Goal: Task Accomplishment & Management: Use online tool/utility

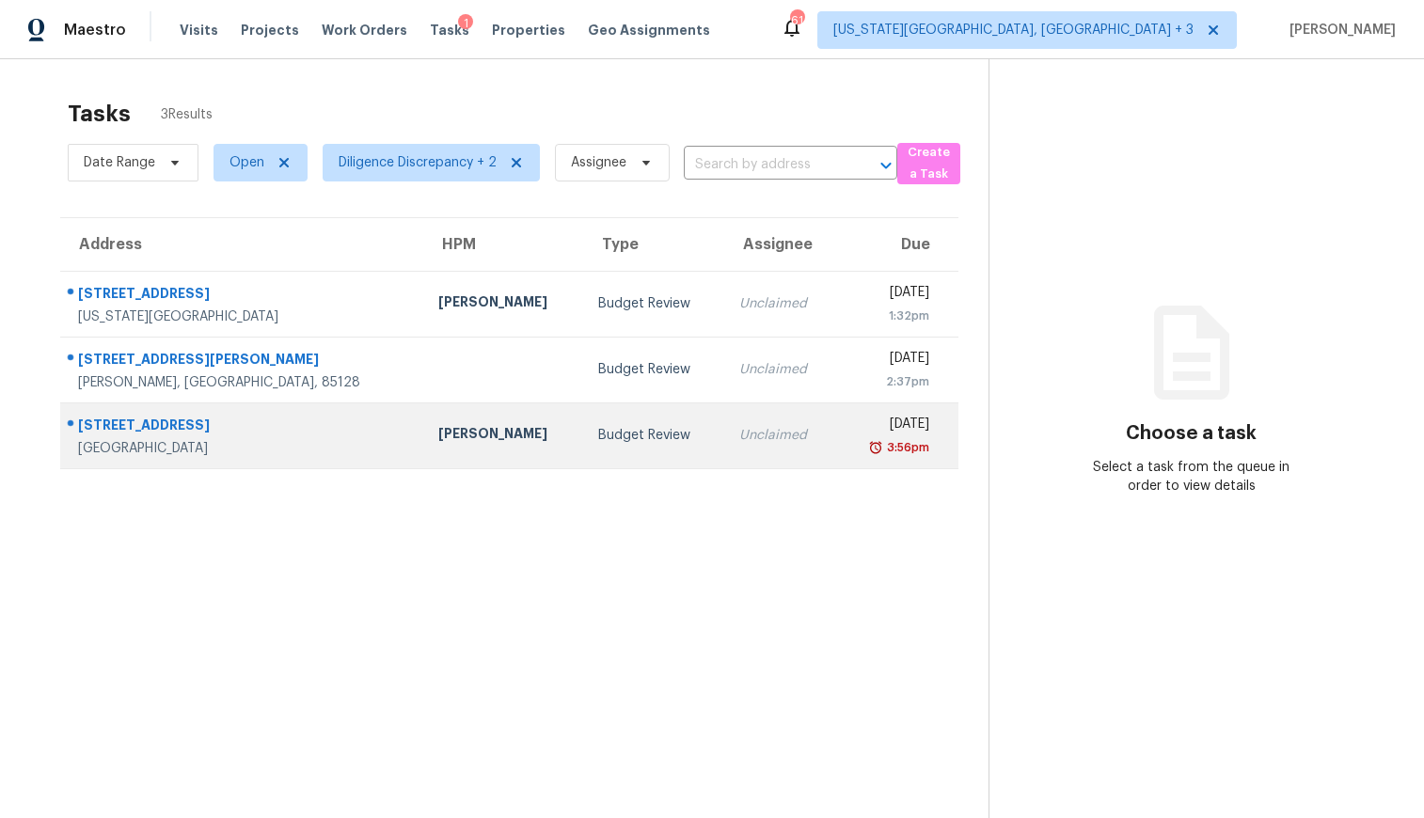
click at [739, 433] on div "Unclaimed" at bounding box center [780, 435] width 83 height 19
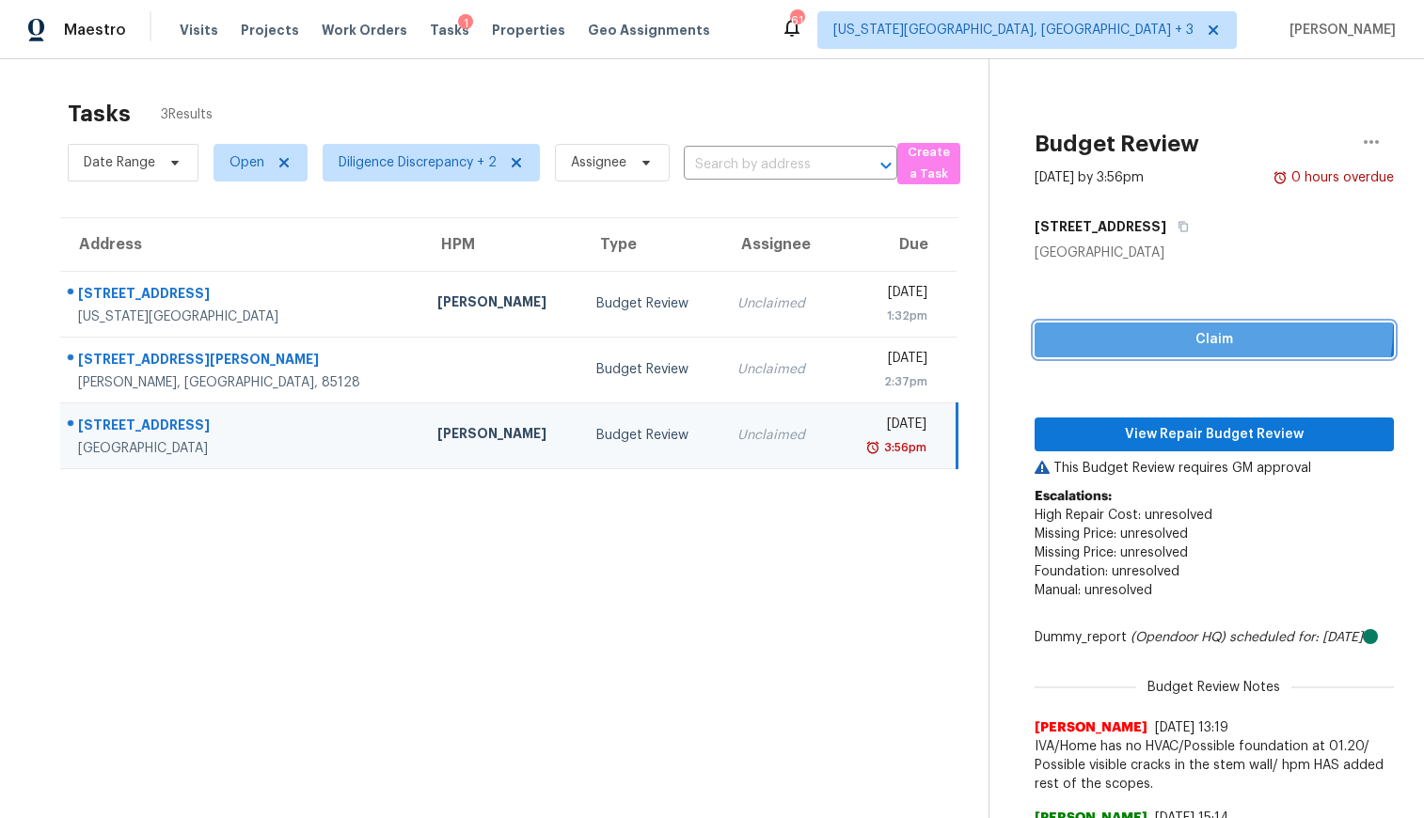
click at [1166, 327] on button "Claim" at bounding box center [1213, 340] width 359 height 35
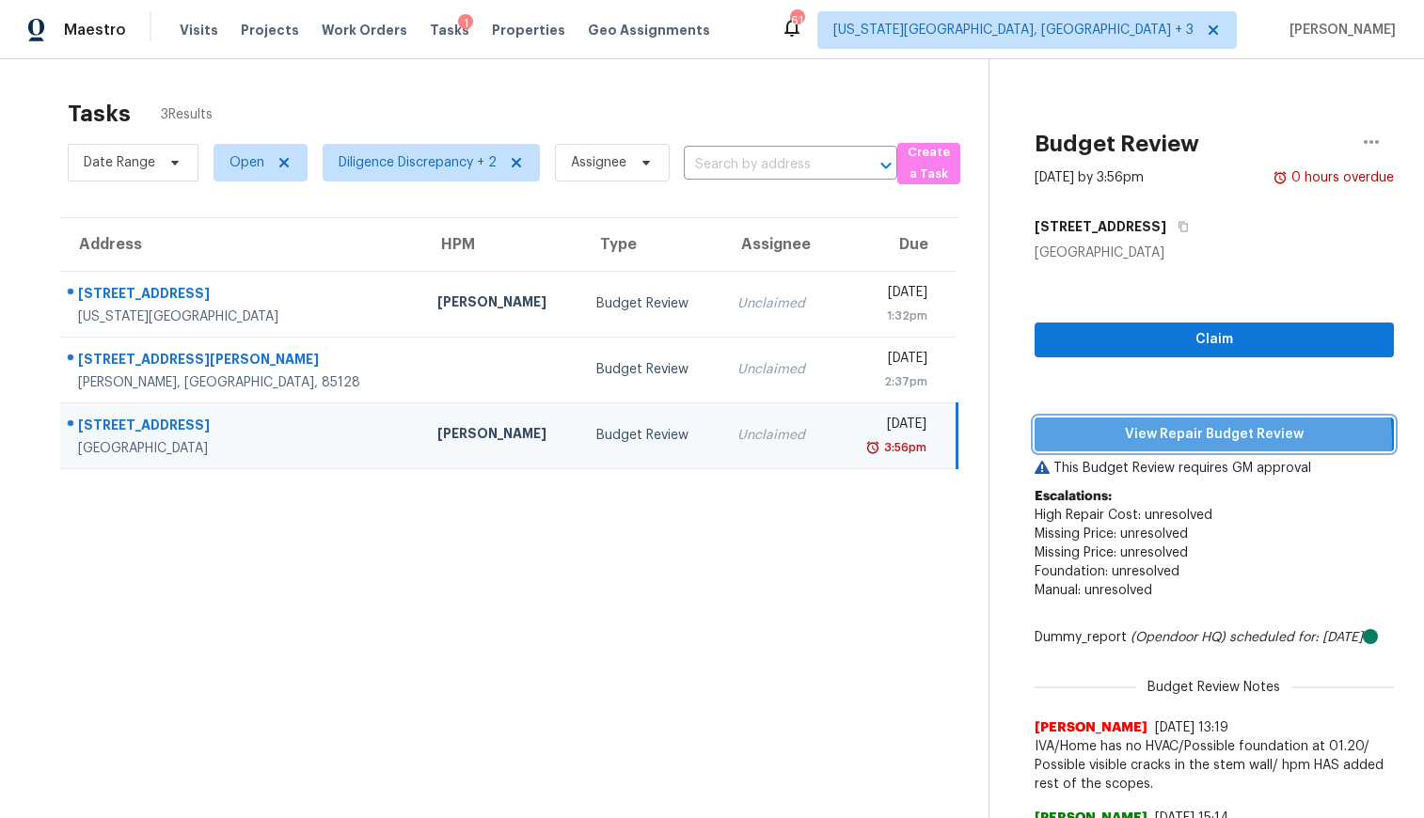
click at [1164, 442] on span "View Repair Budget Review" at bounding box center [1213, 435] width 329 height 24
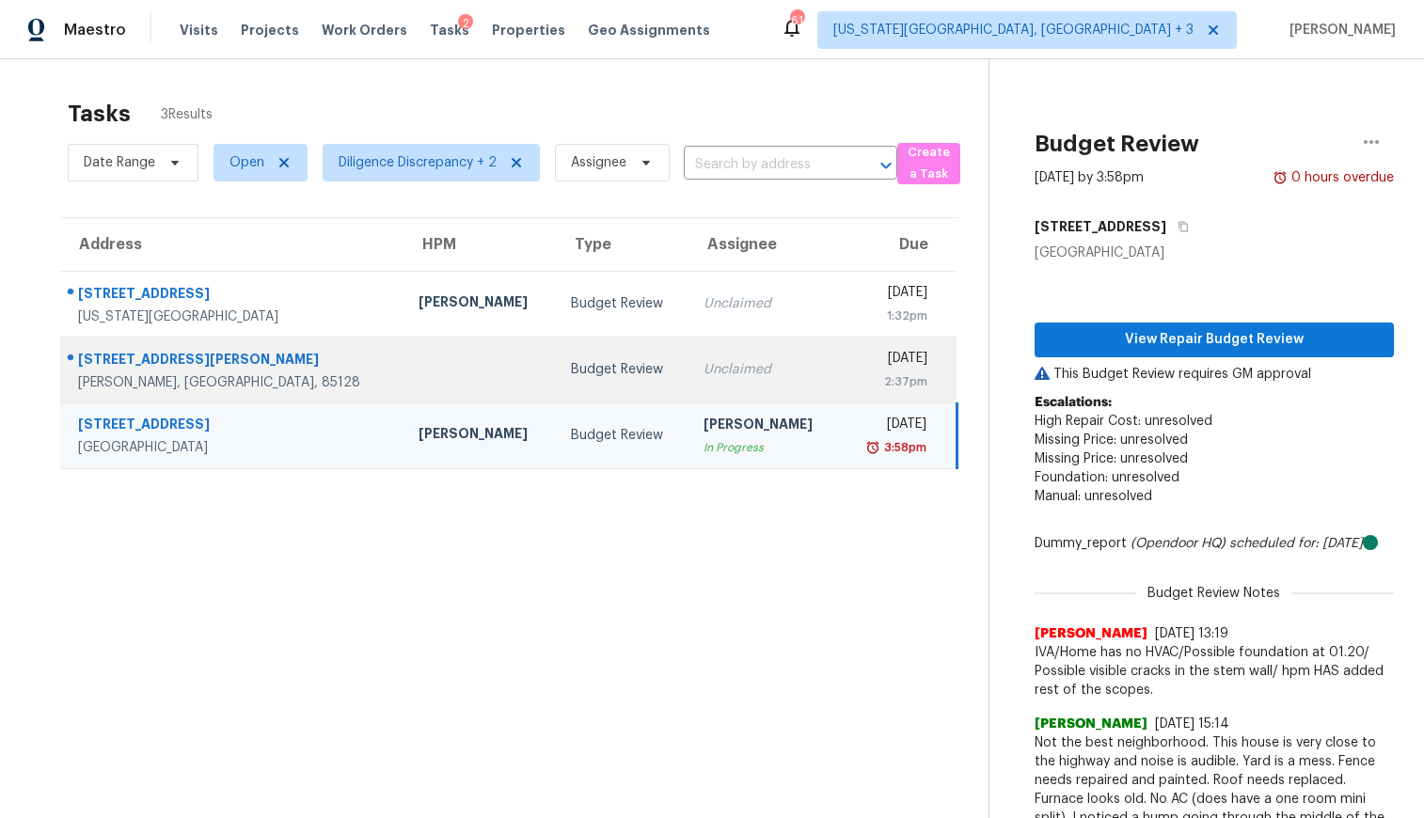
click at [731, 368] on div "Unclaimed" at bounding box center [763, 369] width 121 height 19
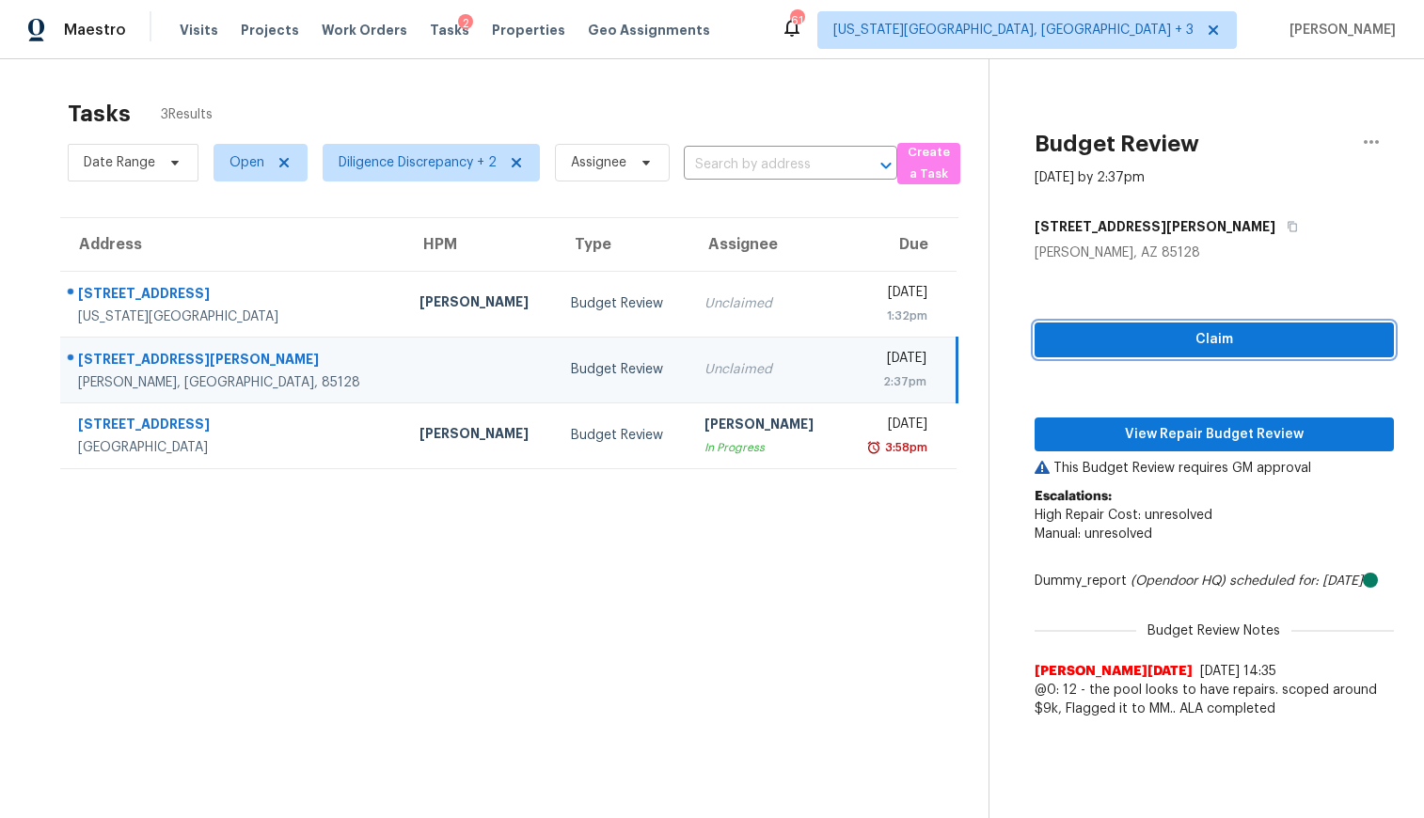
click at [1185, 343] on span "Claim" at bounding box center [1213, 340] width 329 height 24
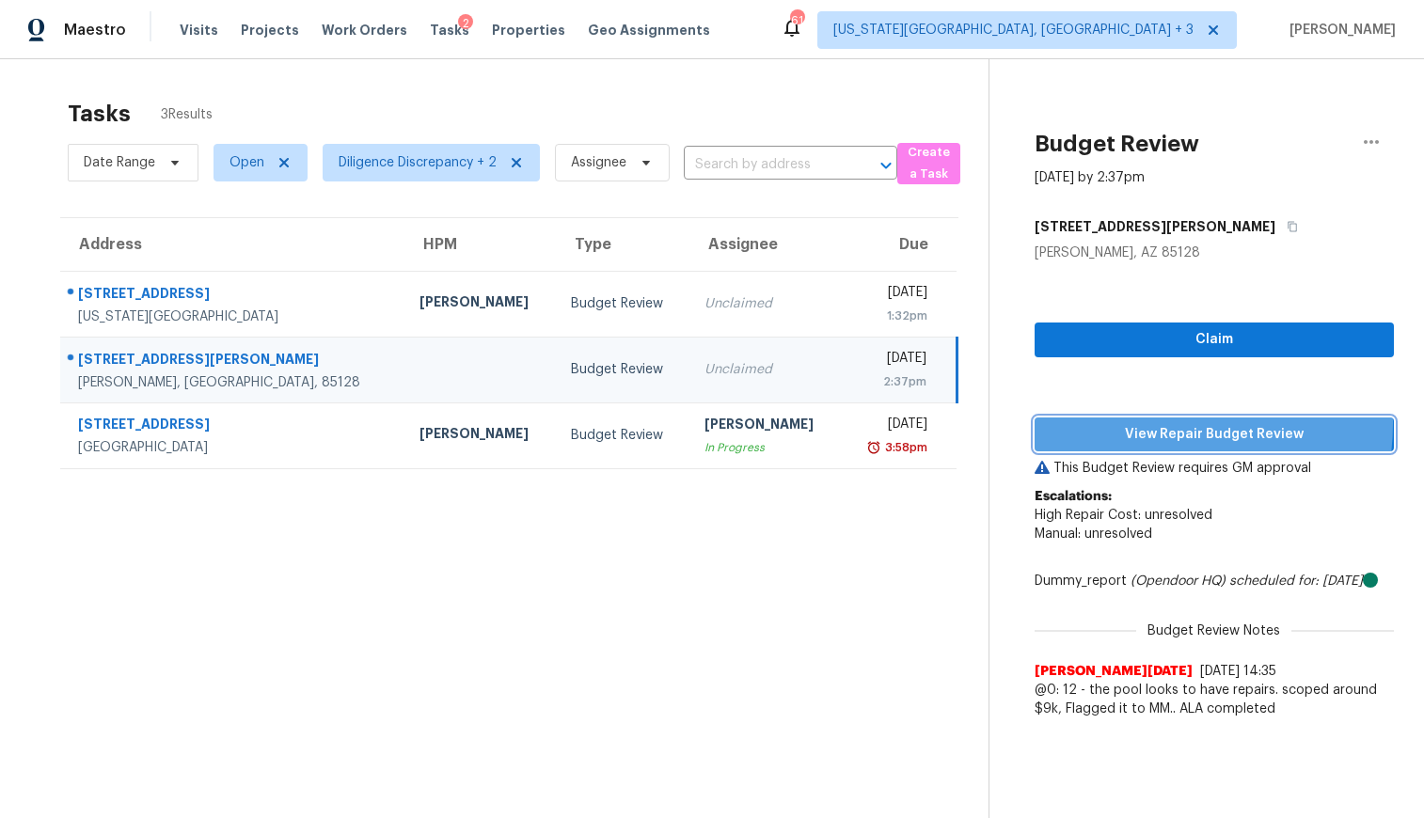
click at [1134, 423] on span "View Repair Budget Review" at bounding box center [1213, 435] width 329 height 24
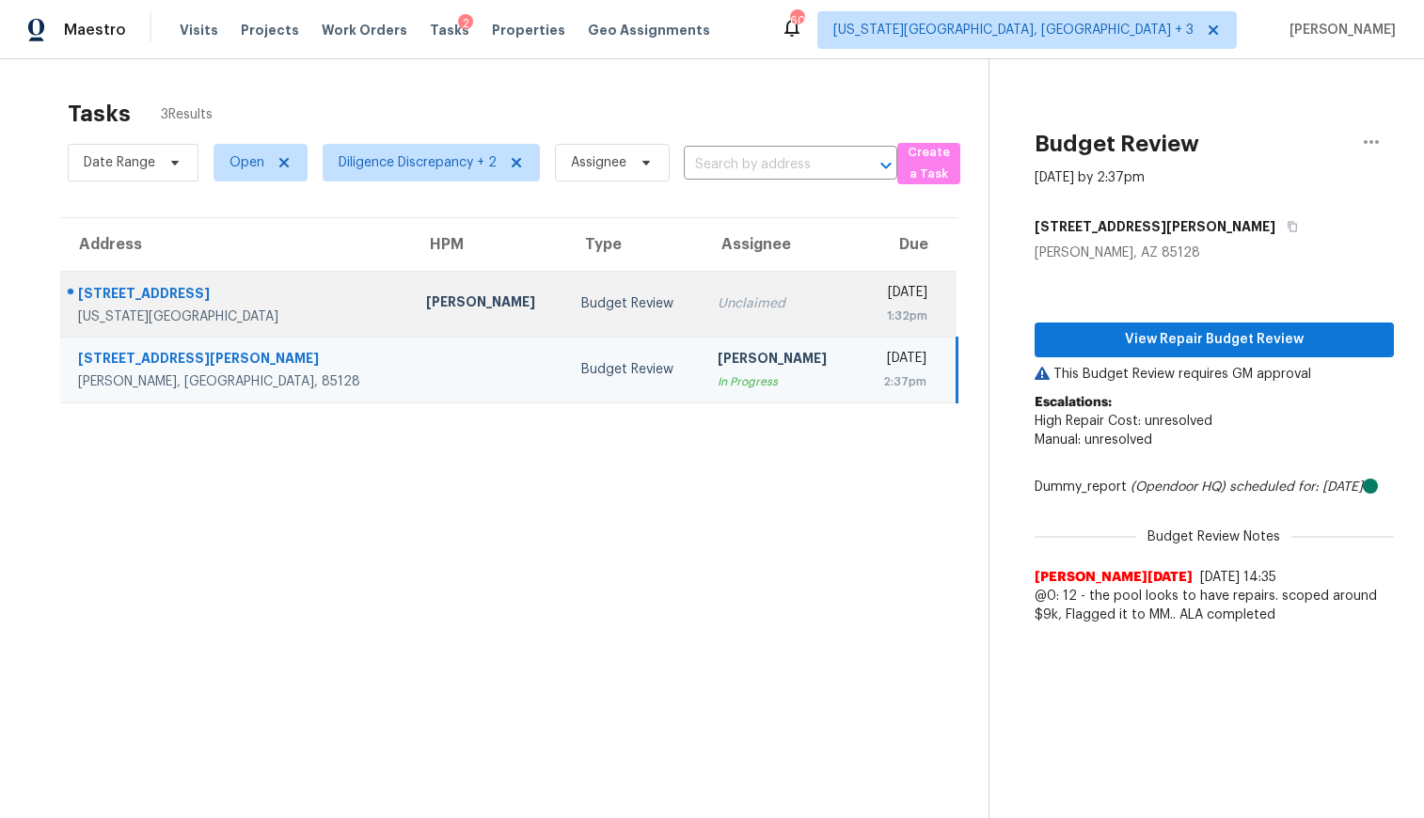
click at [702, 298] on td "Unclaimed" at bounding box center [779, 304] width 155 height 66
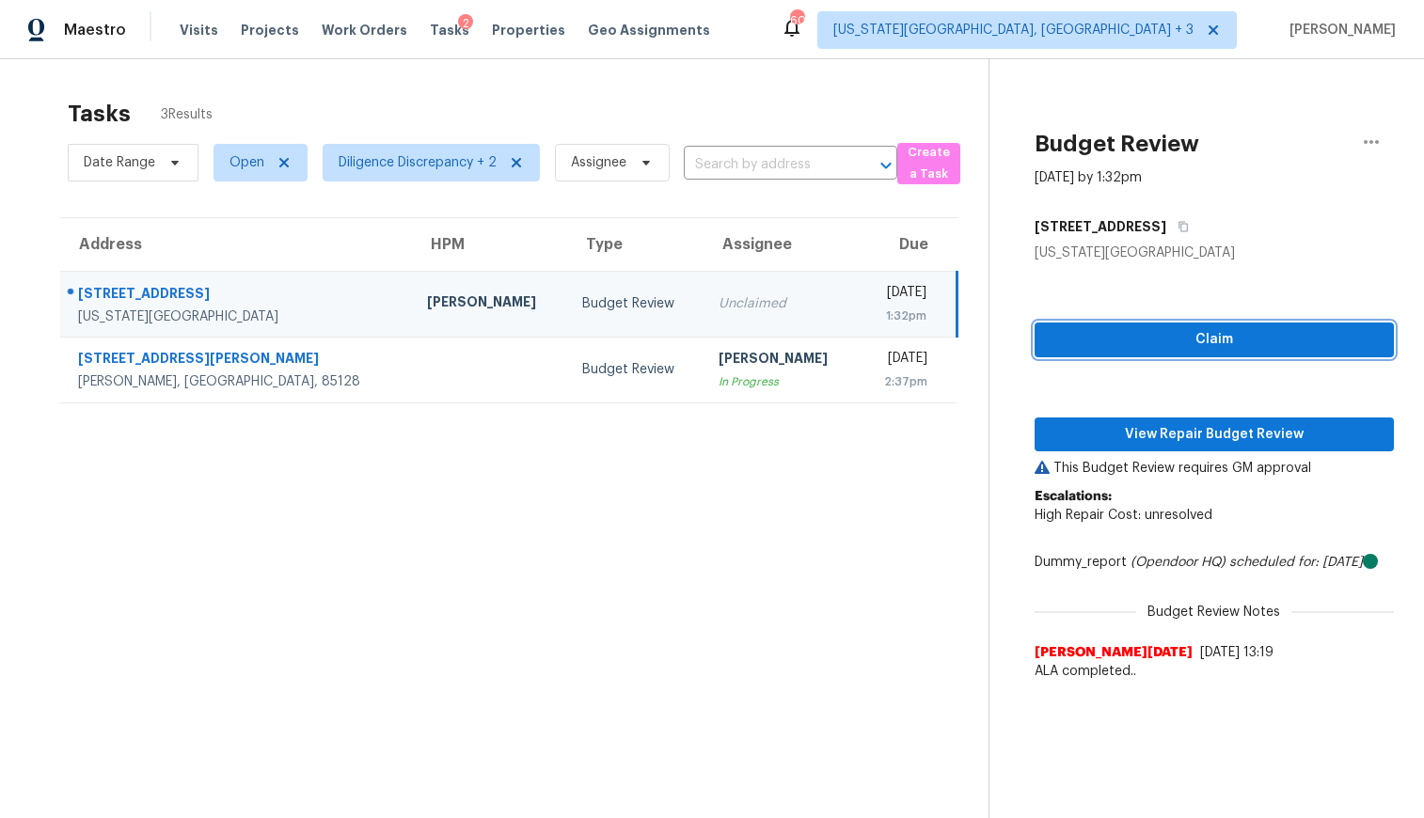
click at [1178, 334] on span "Claim" at bounding box center [1213, 340] width 329 height 24
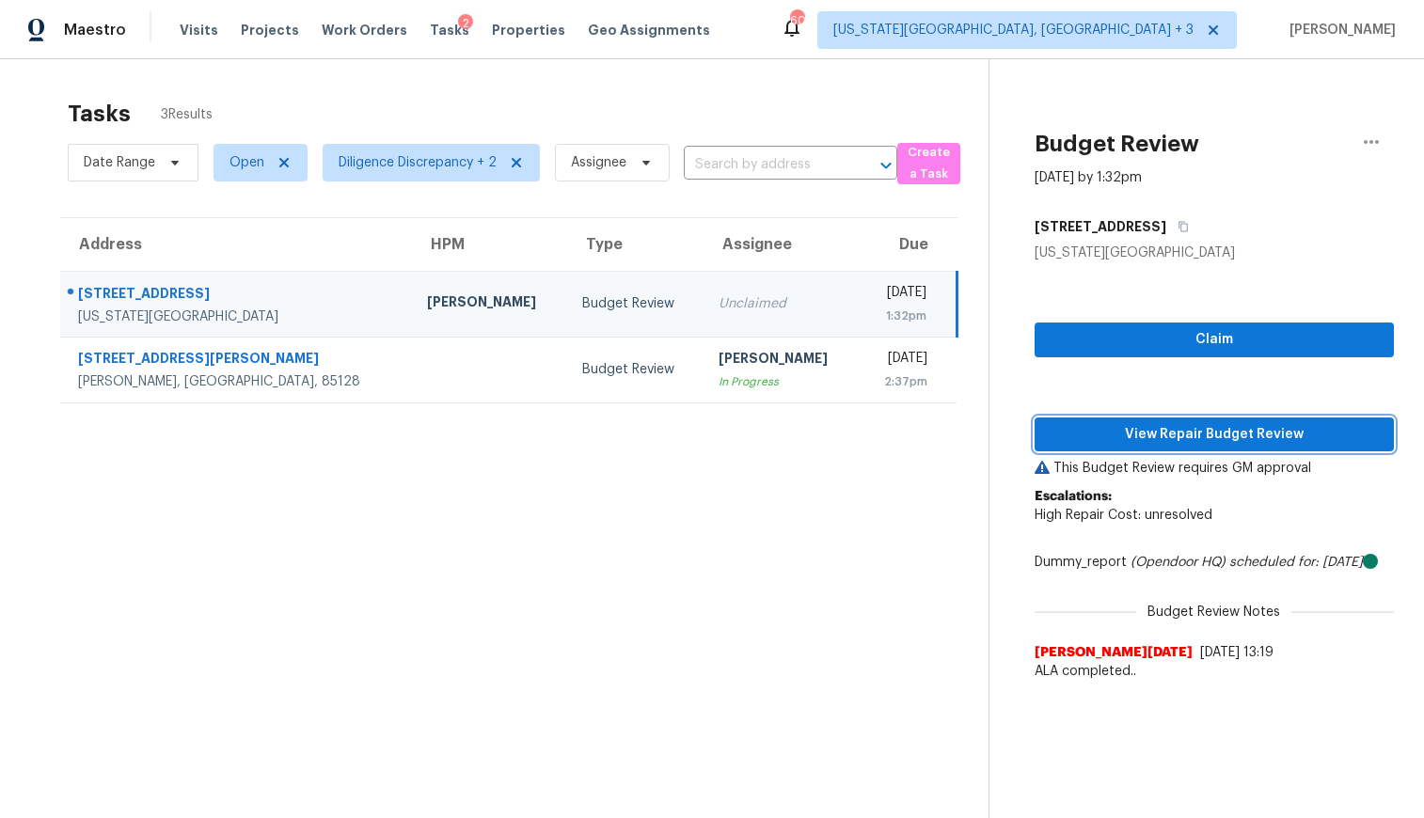
click at [1175, 418] on button "View Repair Budget Review" at bounding box center [1213, 434] width 359 height 35
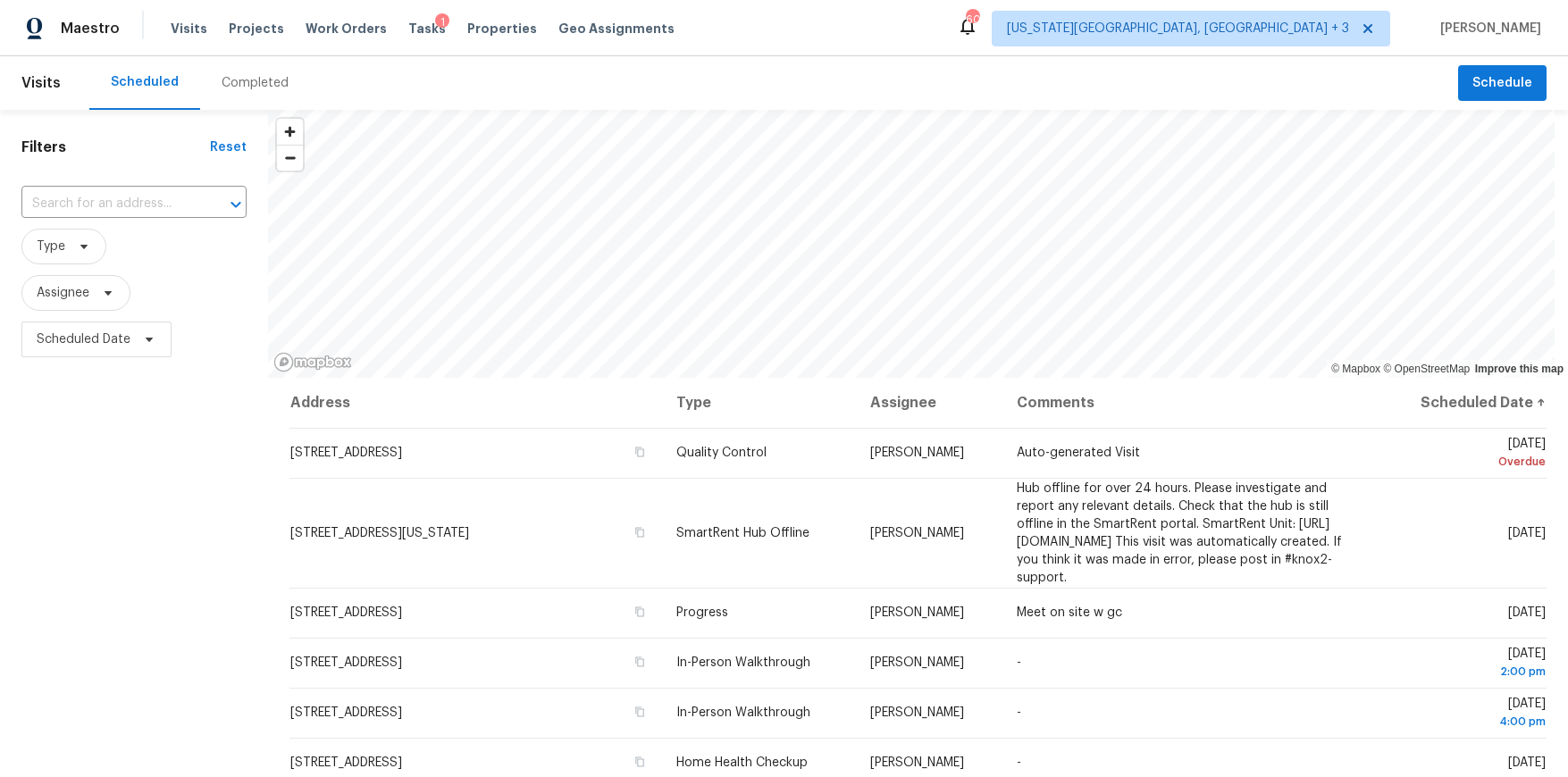
click at [251, 89] on div "Completed" at bounding box center [255, 83] width 67 height 18
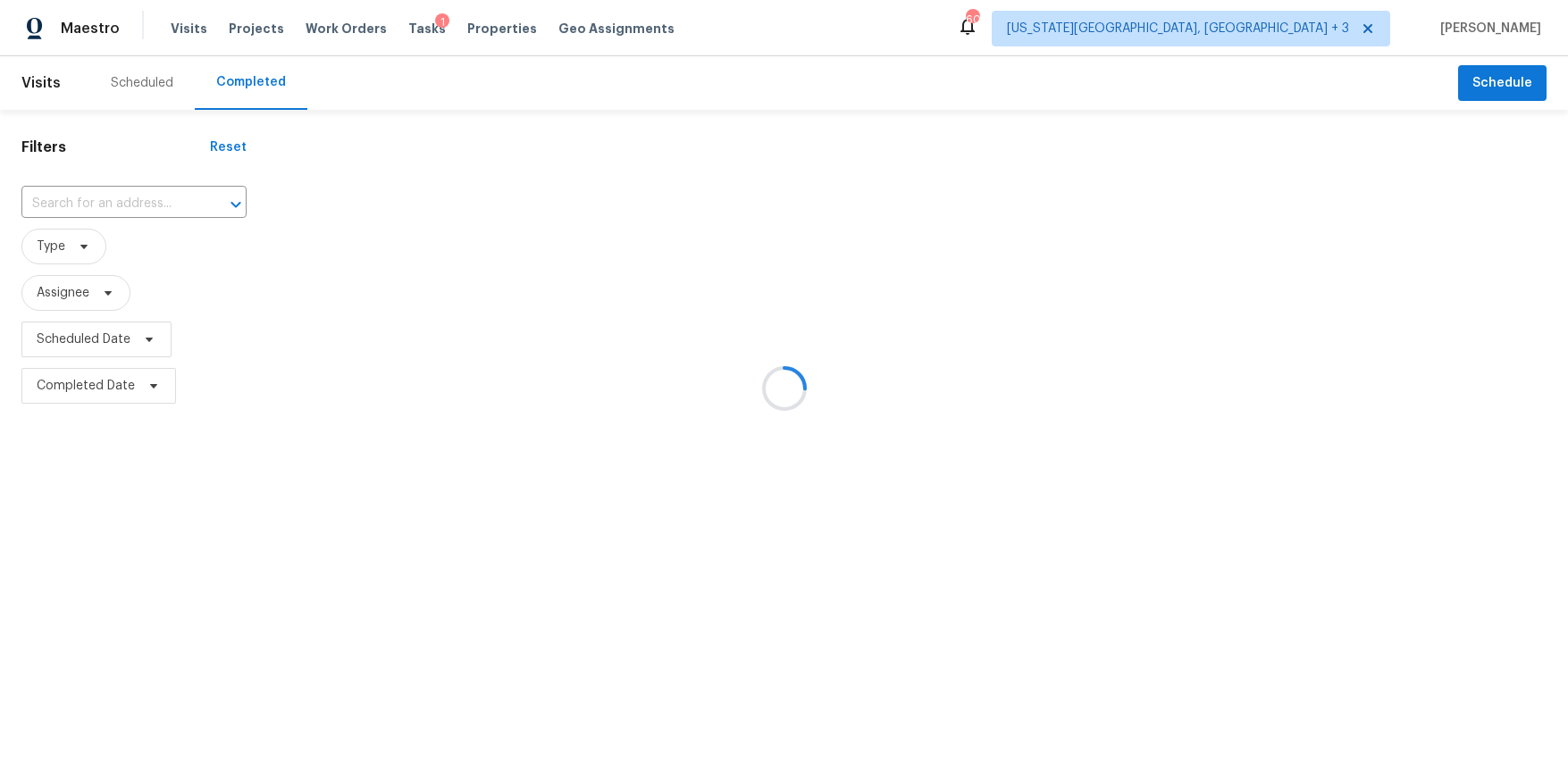
click at [163, 86] on div at bounding box center [784, 388] width 1568 height 777
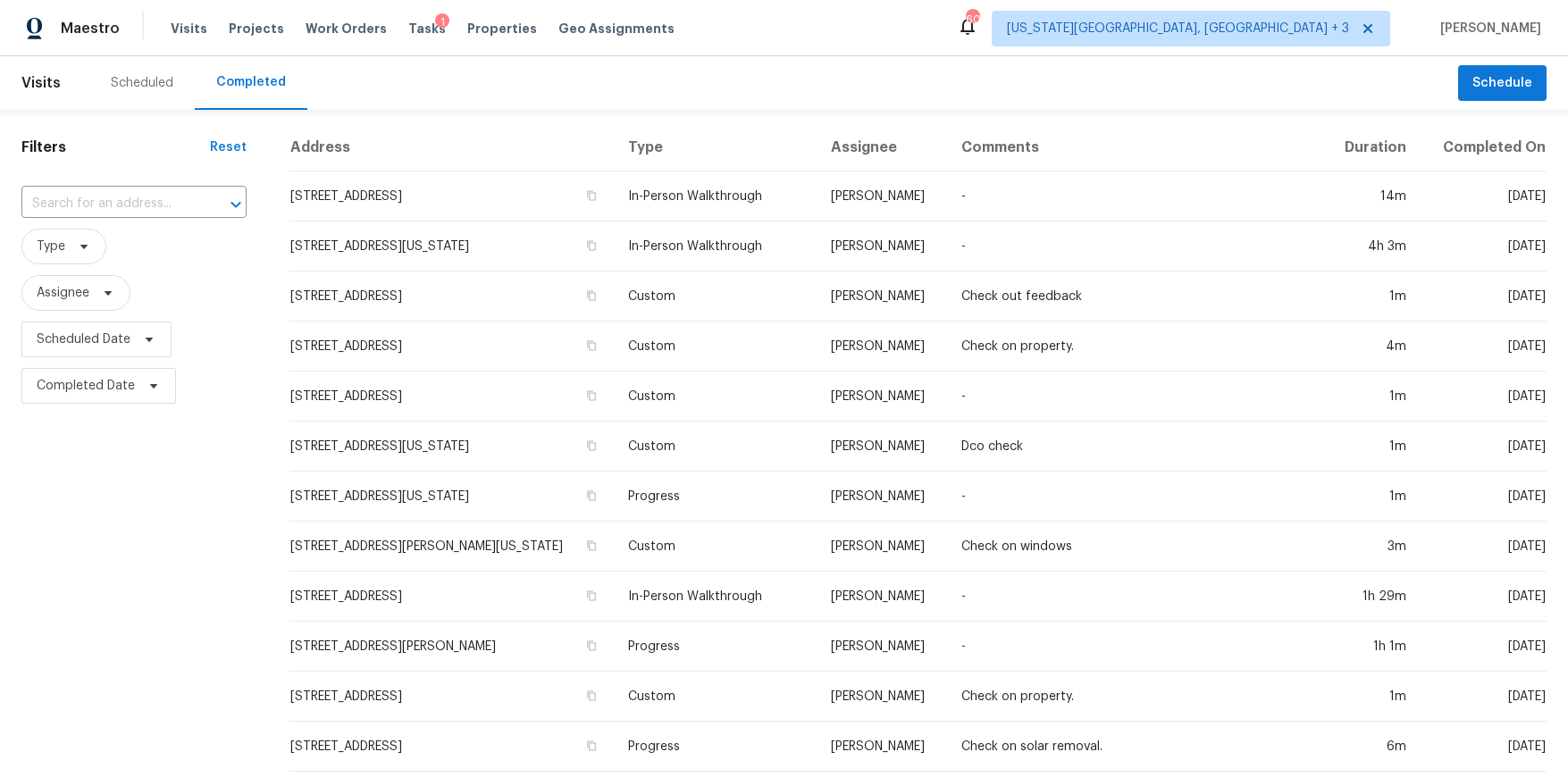
click at [146, 83] on div "Scheduled" at bounding box center [143, 83] width 63 height 18
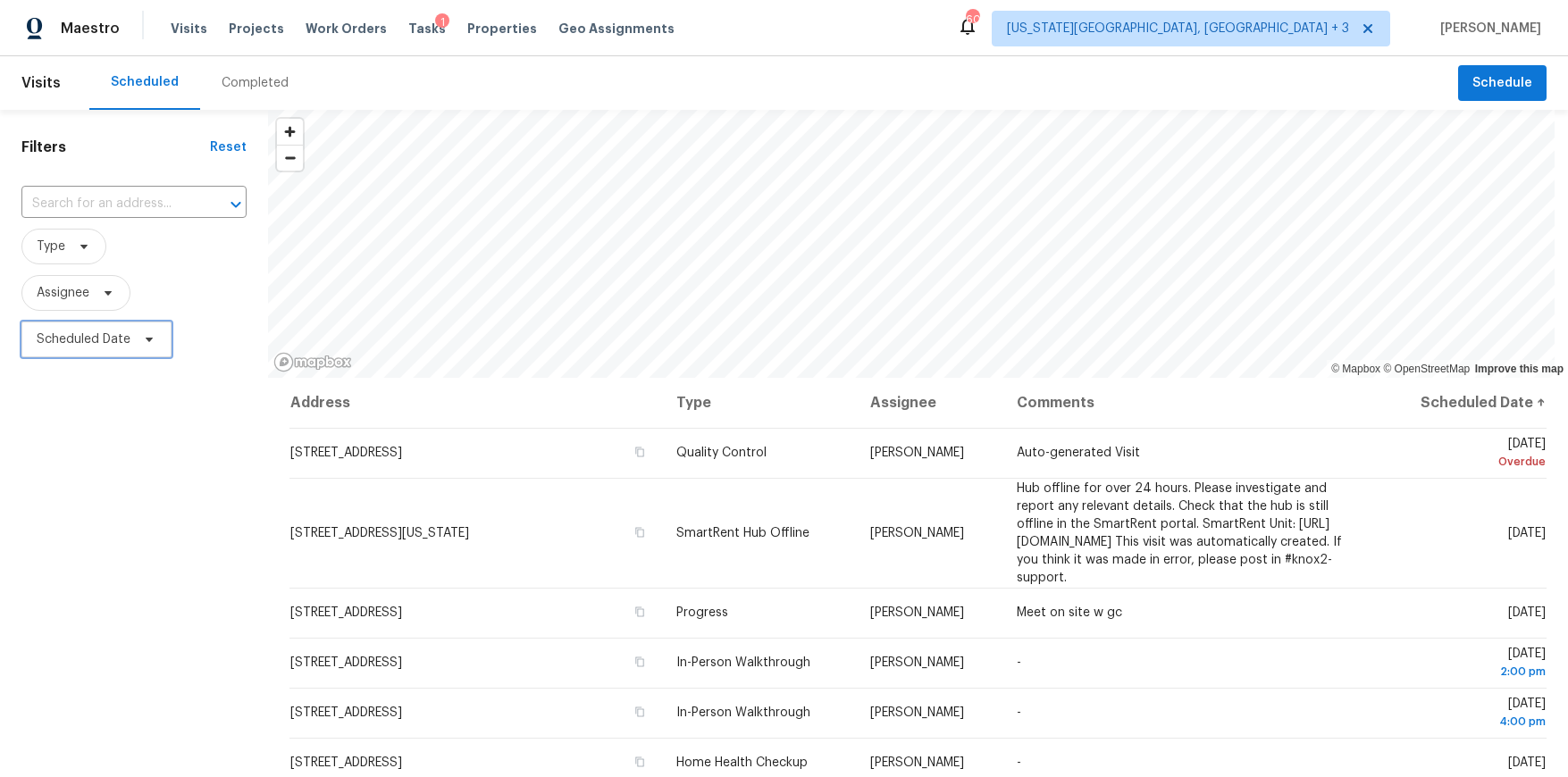
click at [119, 344] on span "Scheduled Date" at bounding box center [84, 339] width 94 height 18
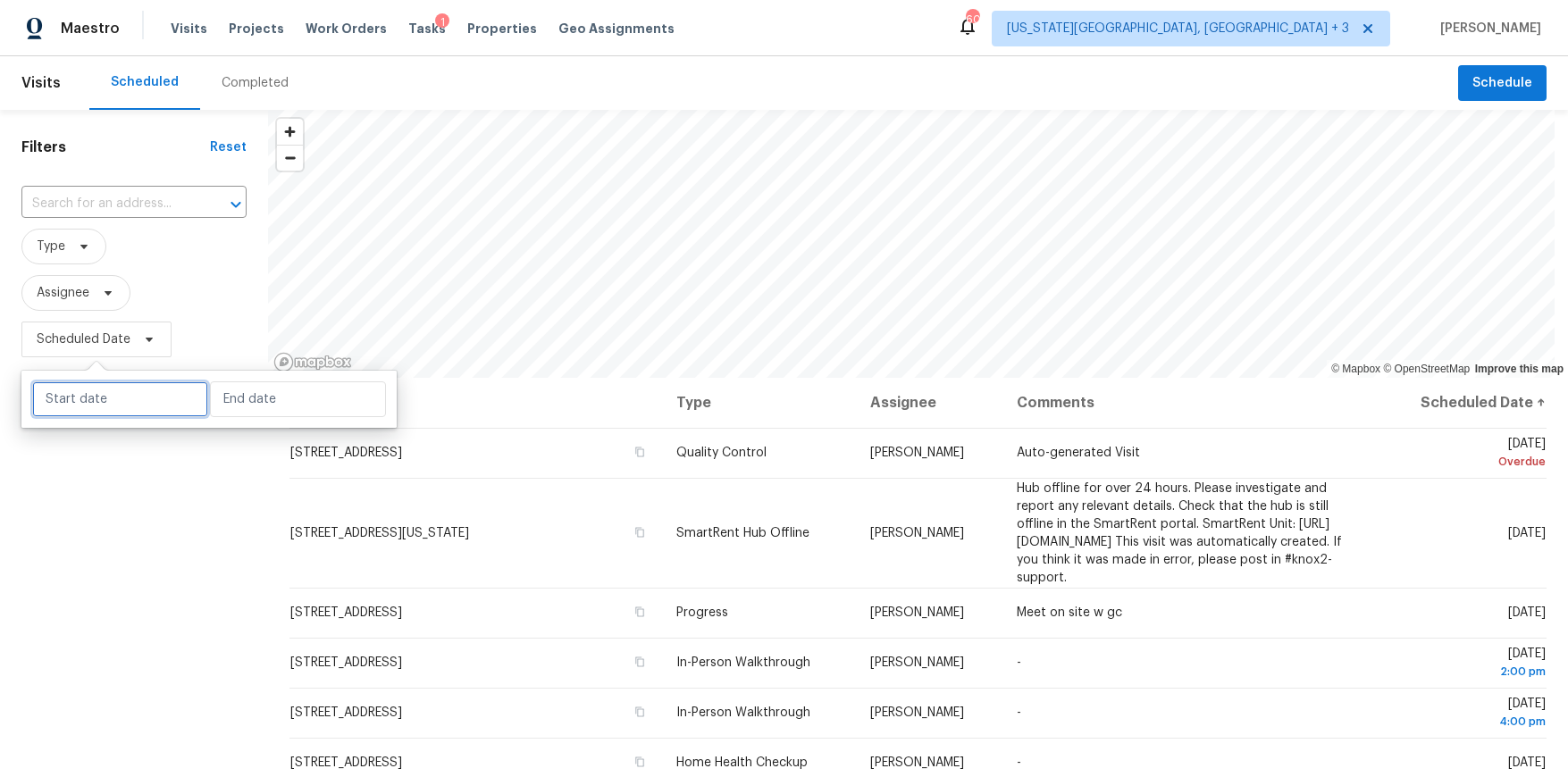
click at [191, 411] on input "text" at bounding box center [120, 400] width 176 height 36
select select "9"
select select "2025"
select select "10"
select select "2025"
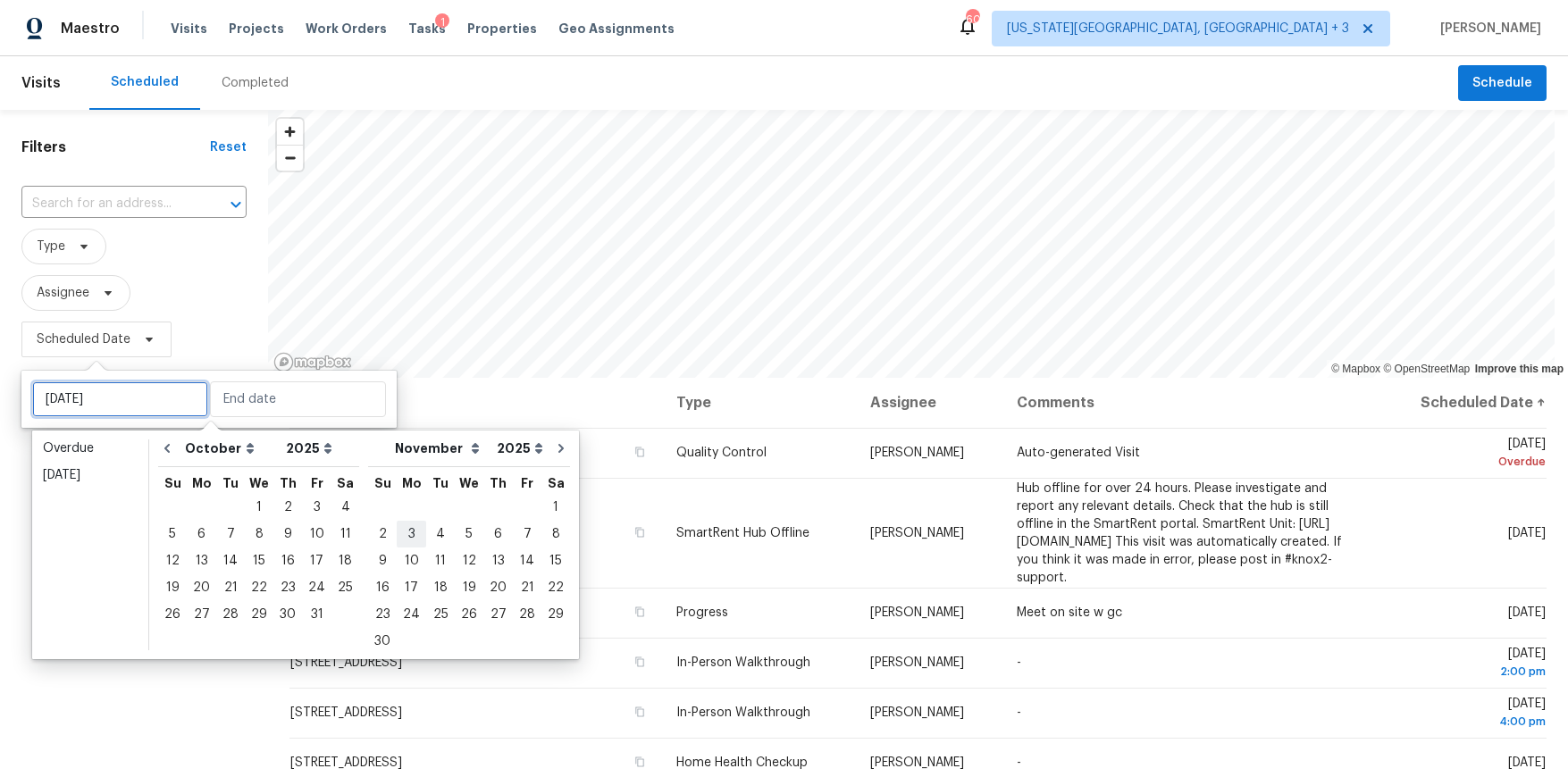
type input "Mon, Nov 03"
click at [342, 508] on div "4" at bounding box center [345, 507] width 28 height 25
type input "Sat, Oct 04"
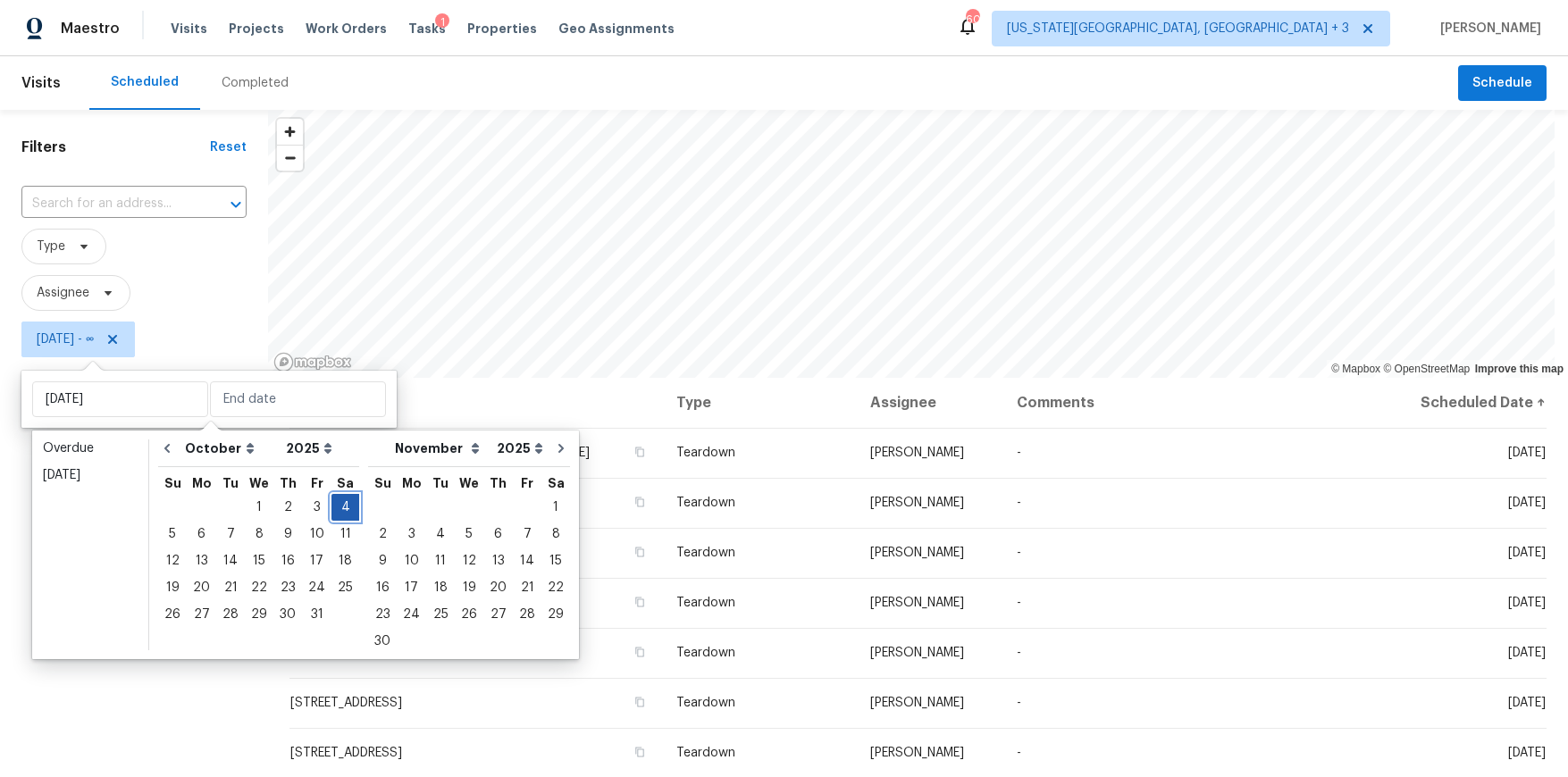
click at [341, 505] on div "4" at bounding box center [345, 507] width 28 height 25
type input "Sat, Oct 04"
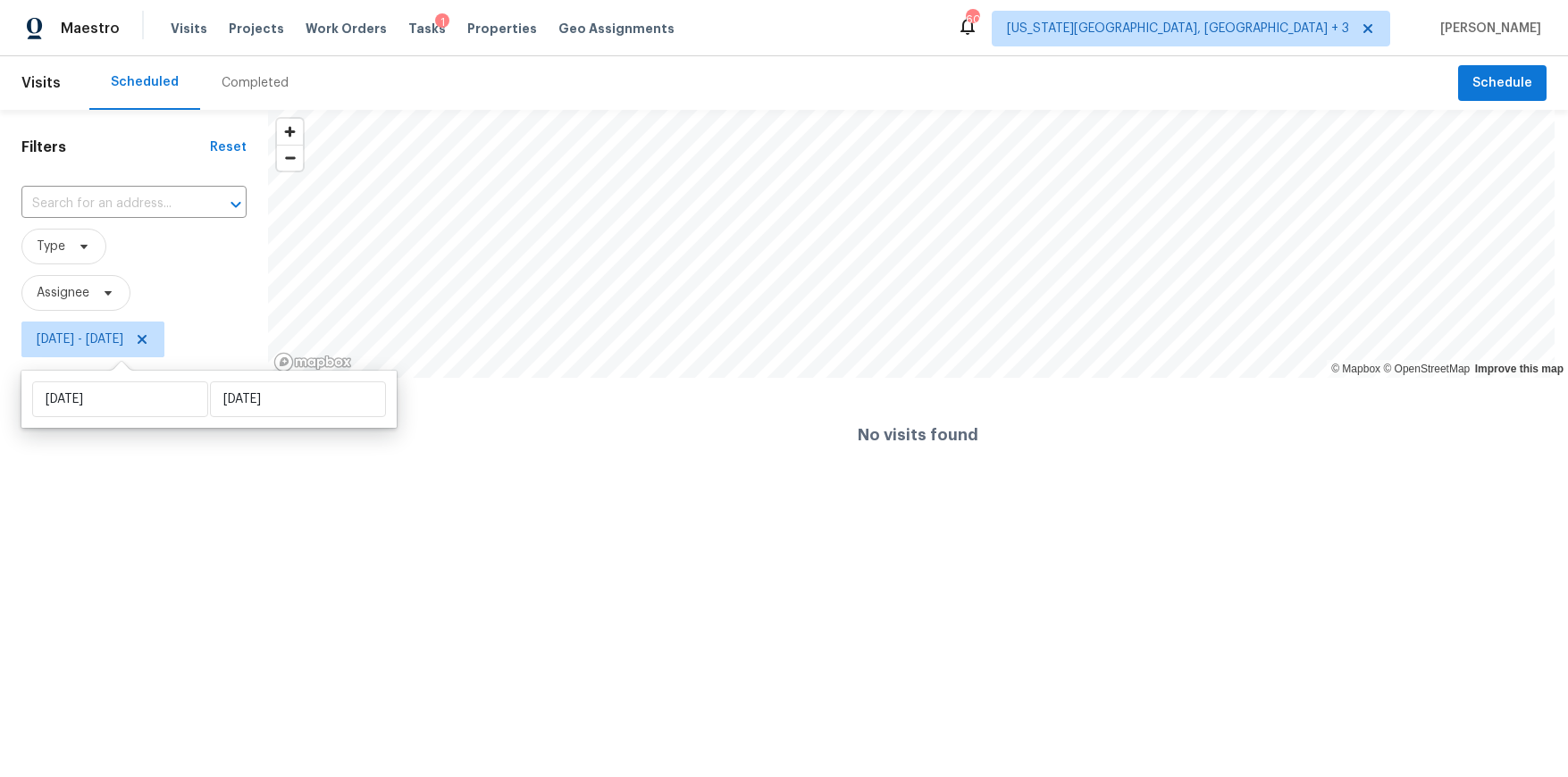
click at [153, 492] on html "Maestro Visits Projects Work Orders Tasks 1 Properties Geo Assignments 60 Color…" at bounding box center [784, 246] width 1568 height 492
